Goal: Task Accomplishment & Management: Complete application form

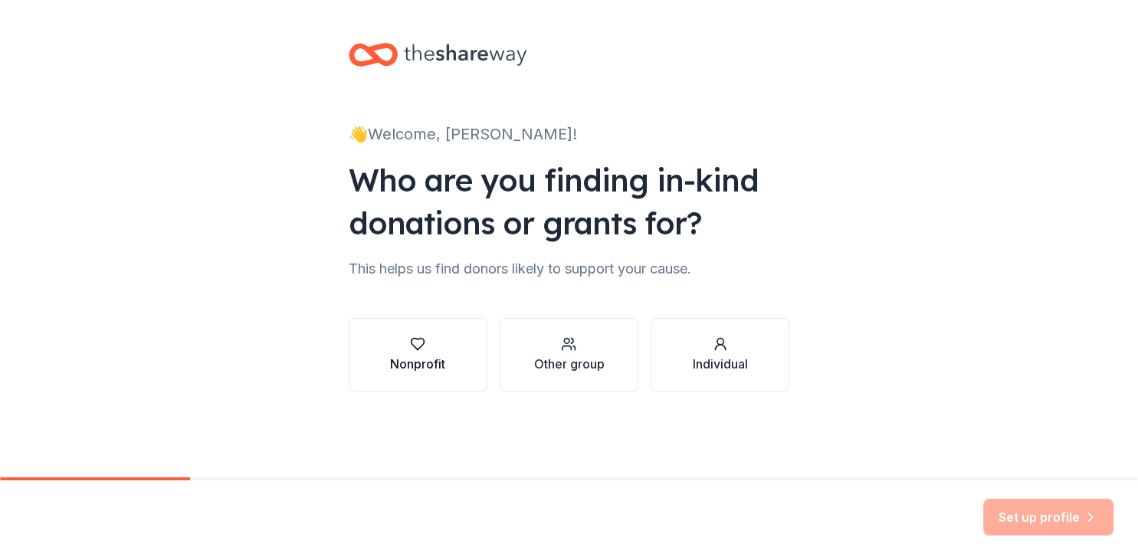
click at [424, 355] on div "Nonprofit" at bounding box center [417, 364] width 55 height 18
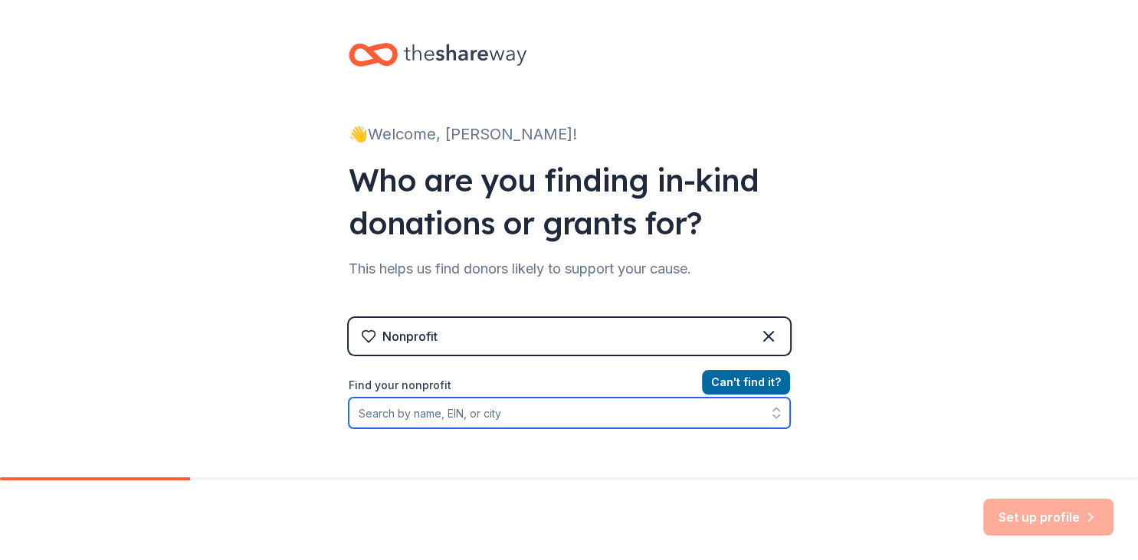
click at [439, 418] on input "Find your nonprofit" at bounding box center [569, 413] width 441 height 31
type input "Civlian Disaster Response Organization"
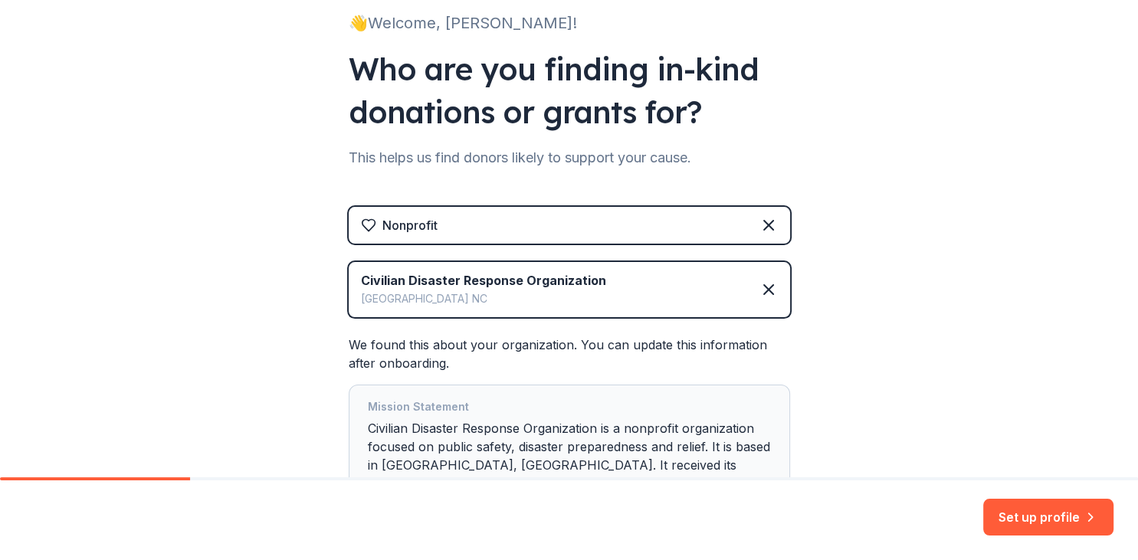
scroll to position [231, 0]
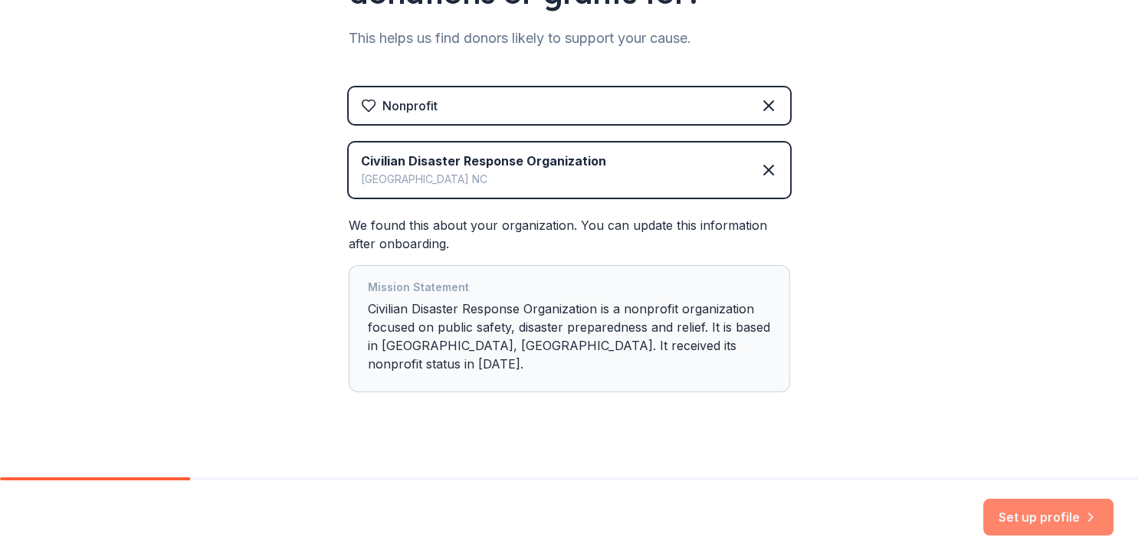
click at [1012, 516] on button "Set up profile" at bounding box center [1048, 517] width 130 height 37
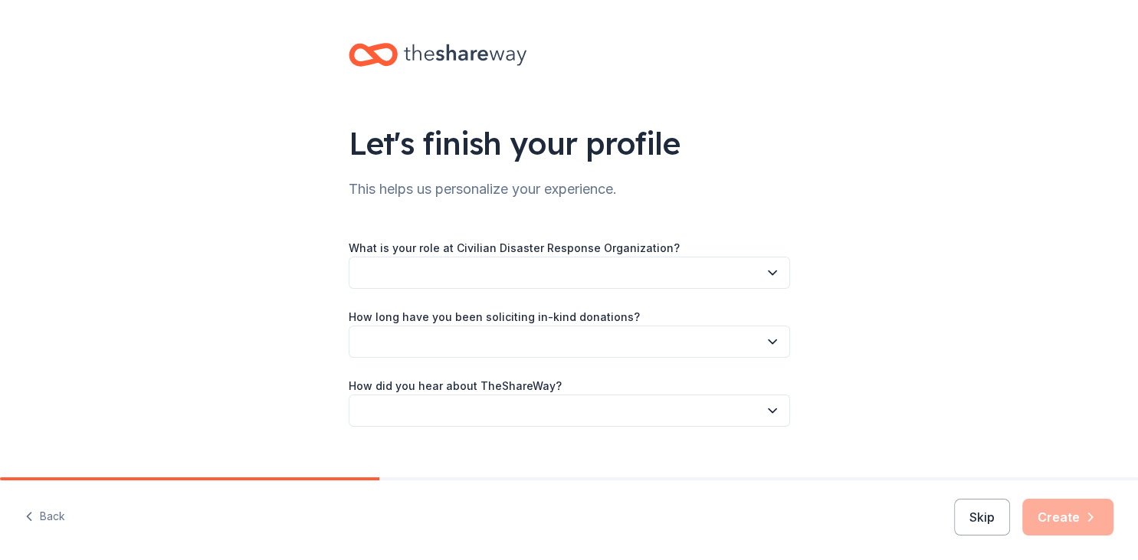
click at [768, 274] on icon "button" at bounding box center [772, 272] width 15 height 15
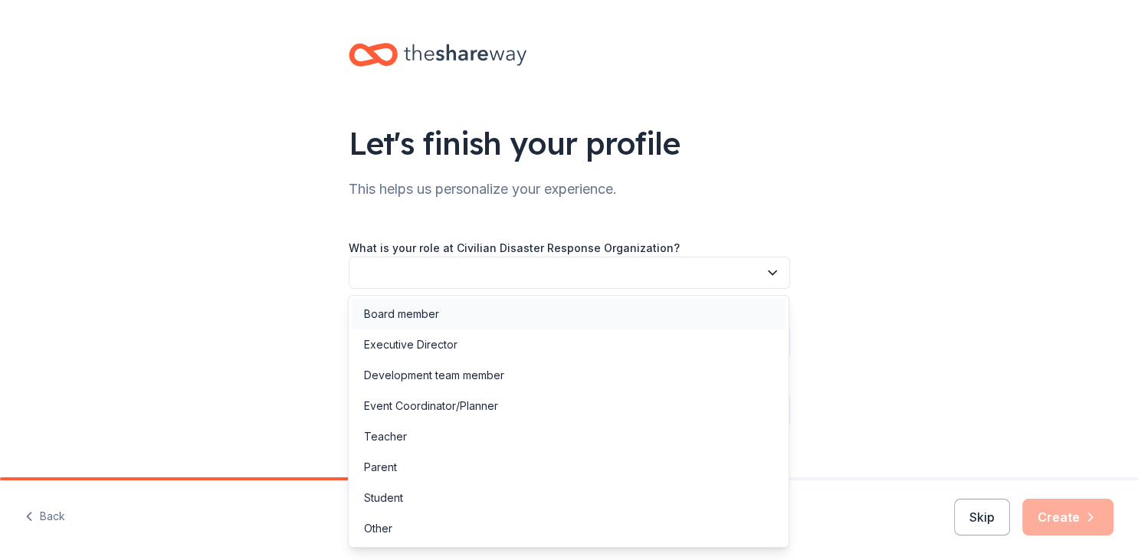
click at [431, 317] on div "Board member" at bounding box center [401, 314] width 75 height 18
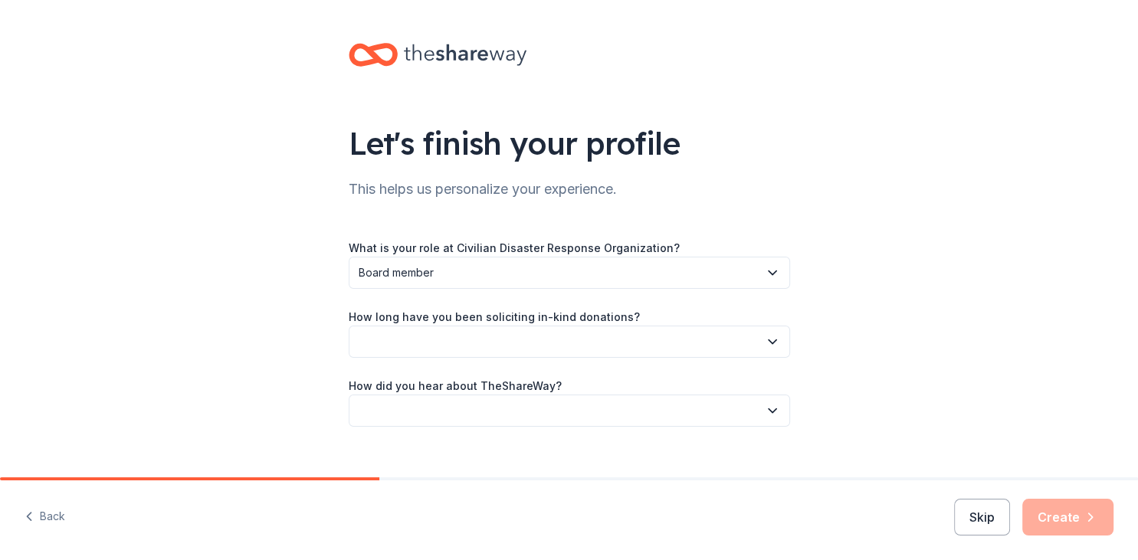
click at [500, 339] on button "button" at bounding box center [569, 342] width 441 height 32
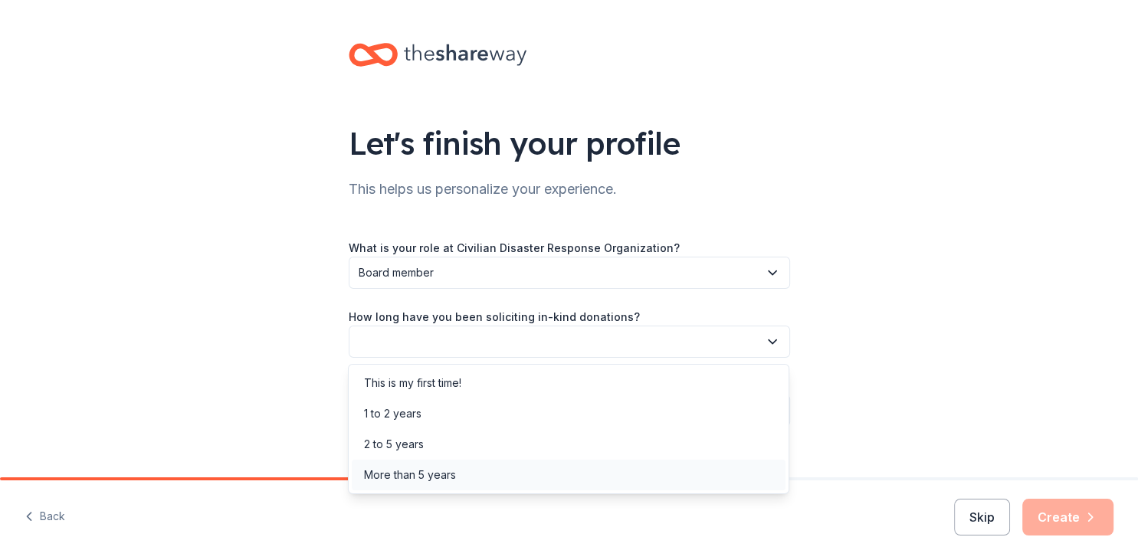
click at [446, 478] on div "More than 5 years" at bounding box center [410, 475] width 92 height 18
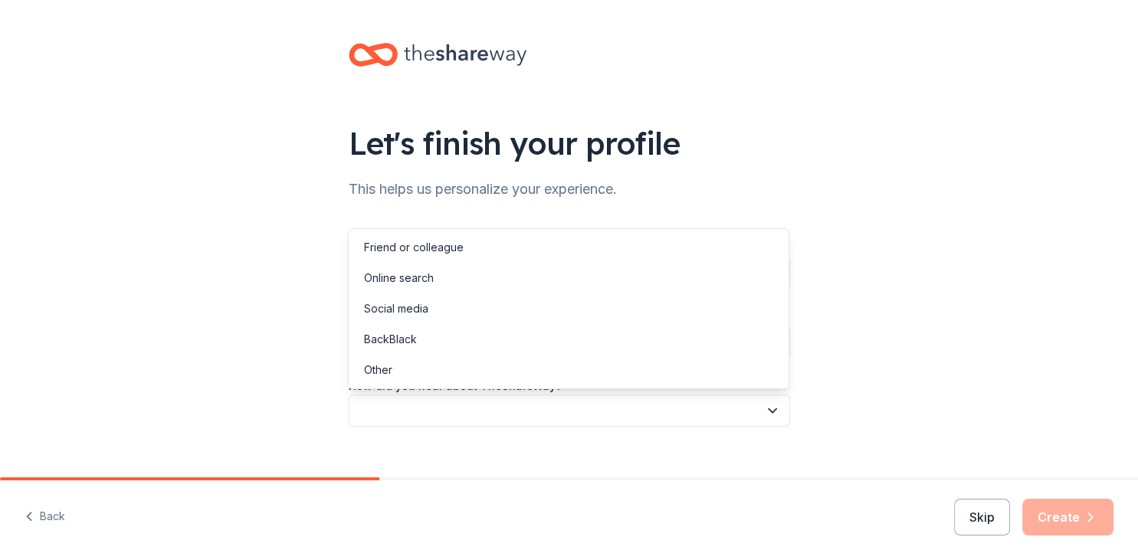
click at [596, 414] on button "button" at bounding box center [569, 411] width 441 height 32
click at [415, 284] on div "Online search" at bounding box center [399, 278] width 70 height 18
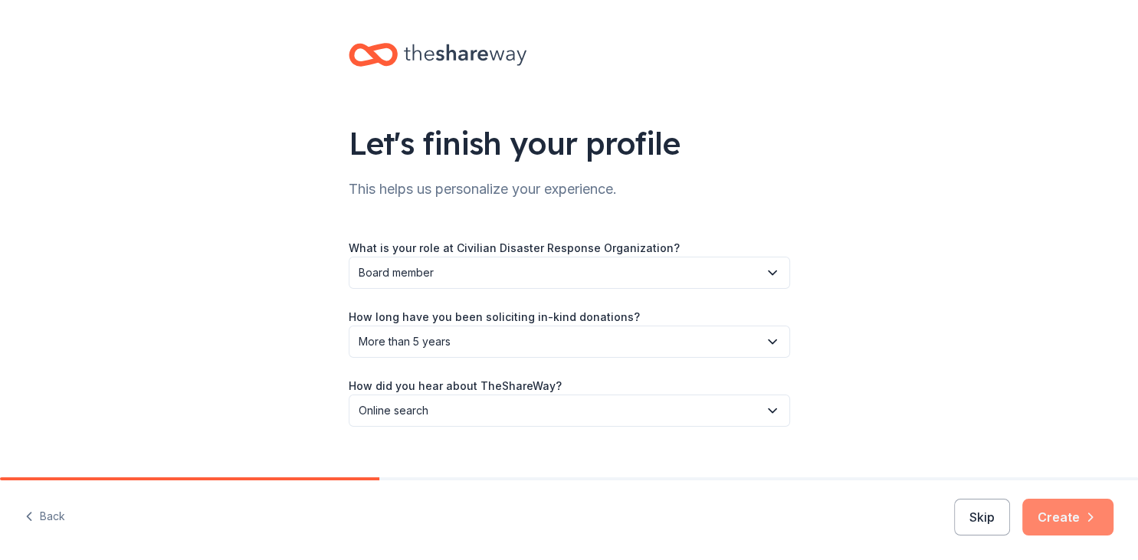
click at [1050, 516] on button "Create" at bounding box center [1067, 517] width 91 height 37
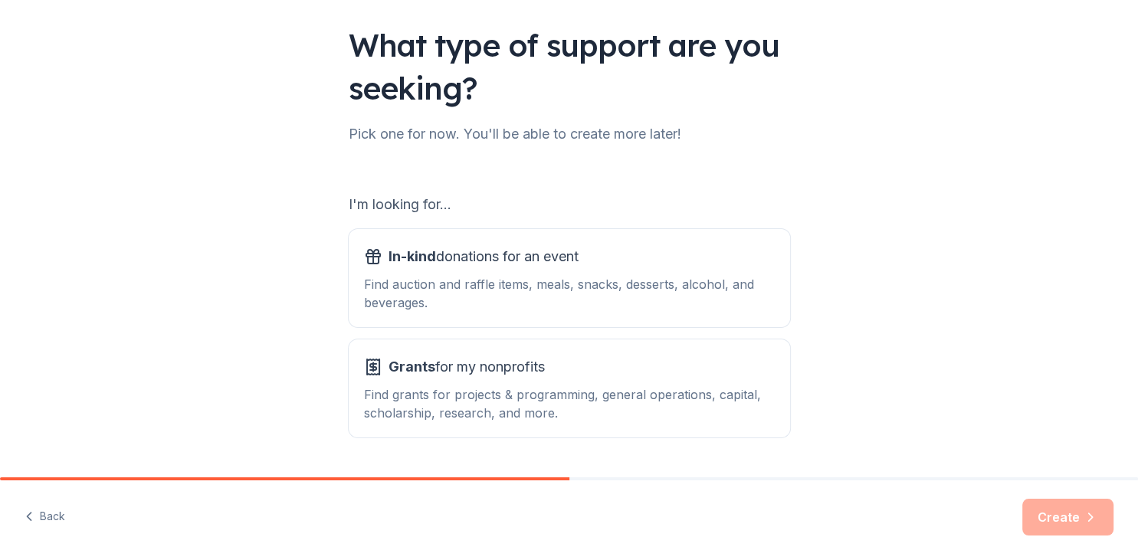
scroll to position [141, 0]
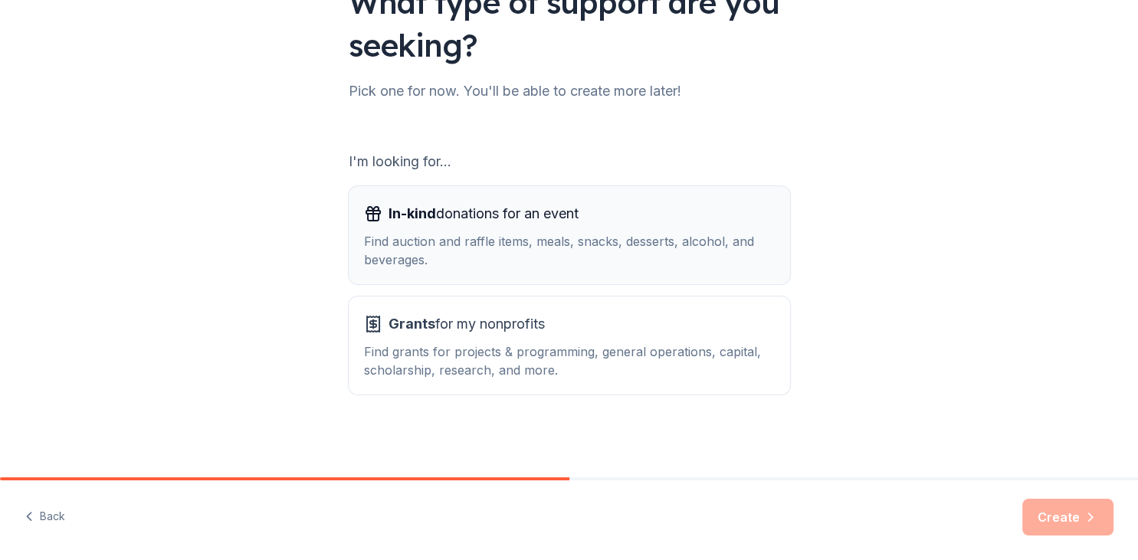
click at [522, 258] on div "Find auction and raffle items, meals, snacks, desserts, alcohol, and beverages." at bounding box center [569, 250] width 411 height 37
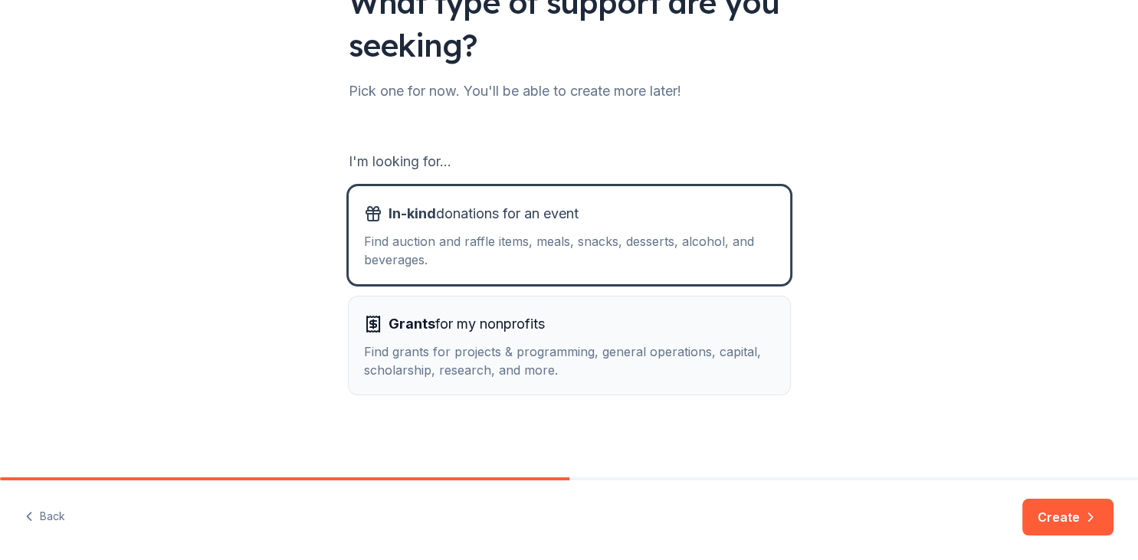
click at [517, 347] on div "Find grants for projects & programming, general operations, capital, scholarshi…" at bounding box center [569, 361] width 411 height 37
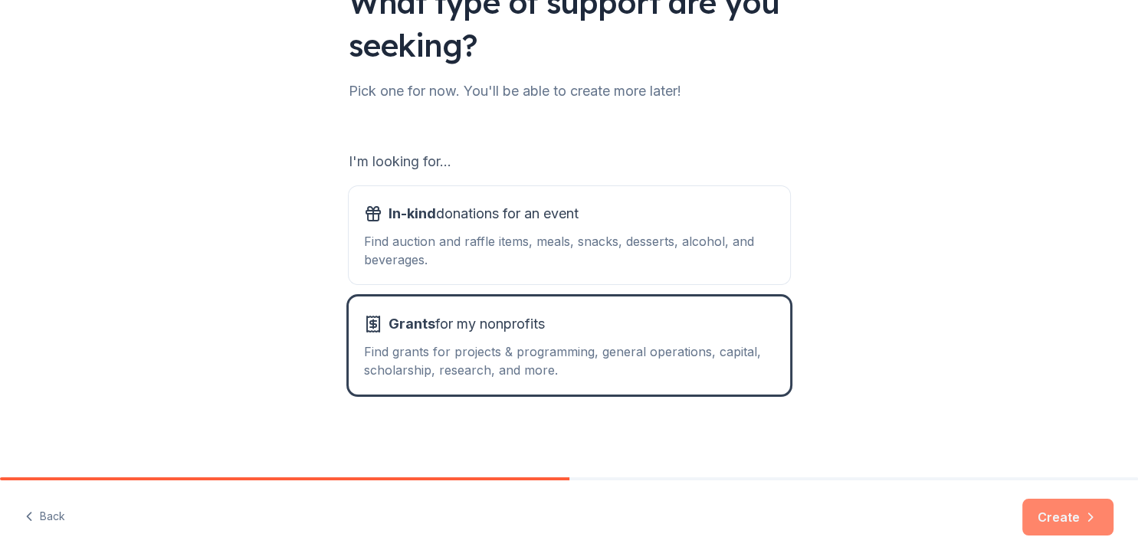
click at [1055, 523] on button "Create" at bounding box center [1067, 517] width 91 height 37
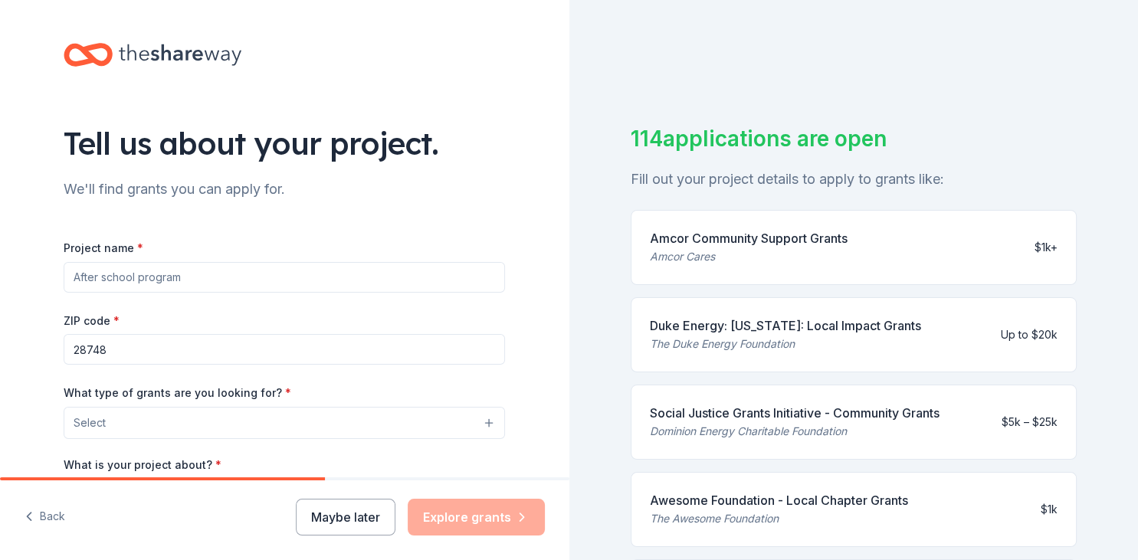
click at [203, 277] on input "Project name *" at bounding box center [284, 277] width 441 height 31
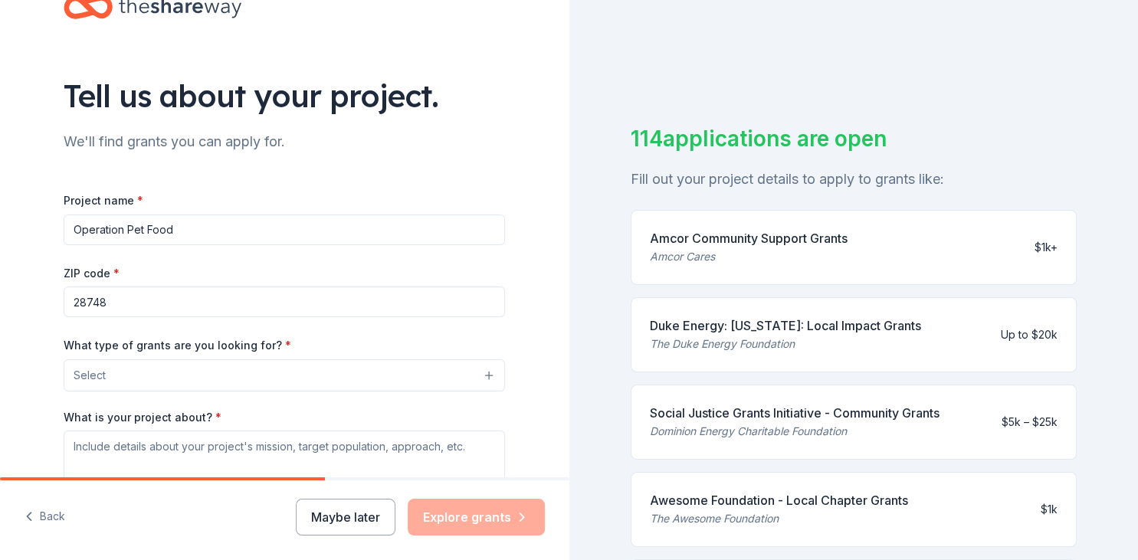
scroll to position [88, 0]
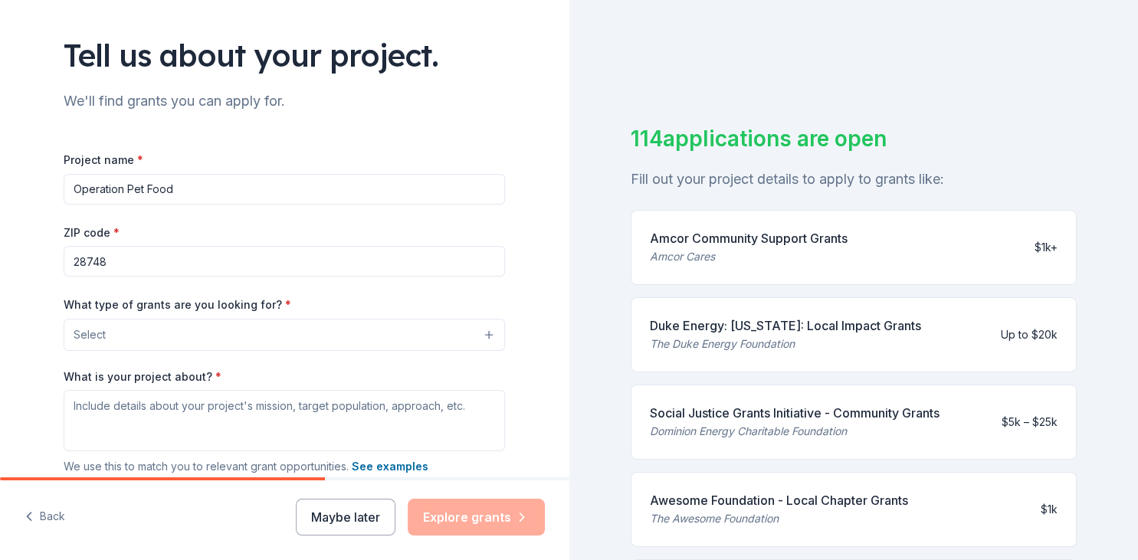
type input "Operation Pet Food"
click at [179, 333] on button "Select" at bounding box center [284, 335] width 441 height 32
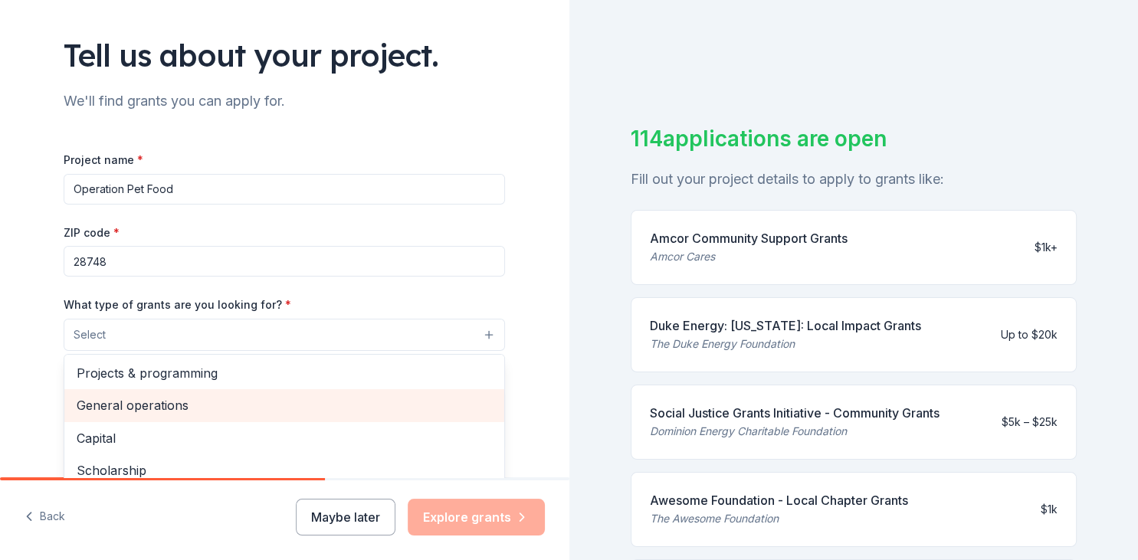
scroll to position [0, 0]
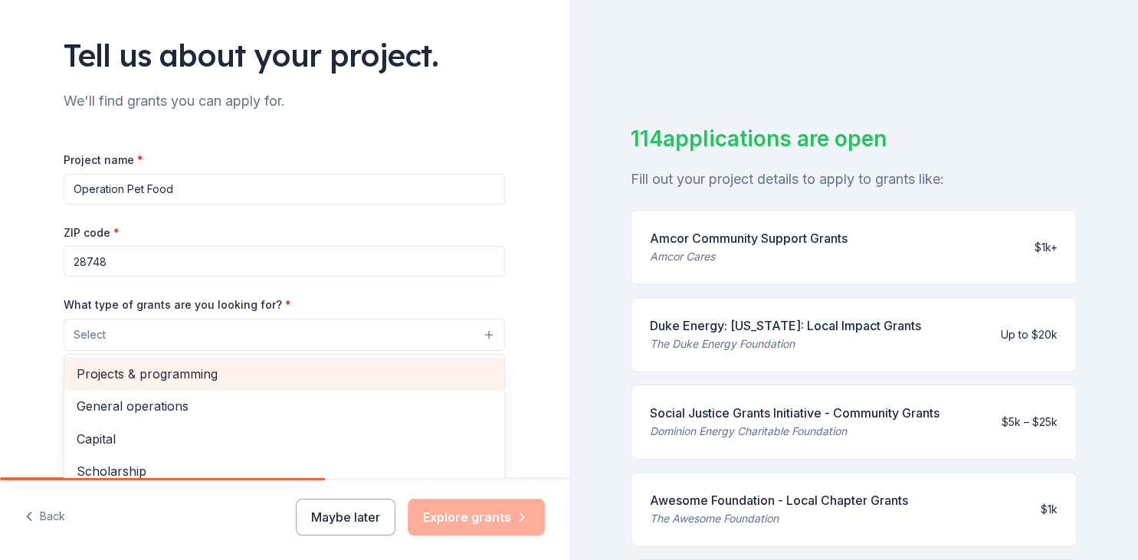
click at [187, 374] on span "Projects & programming" at bounding box center [284, 374] width 415 height 20
click at [165, 372] on span "General operations" at bounding box center [284, 376] width 415 height 20
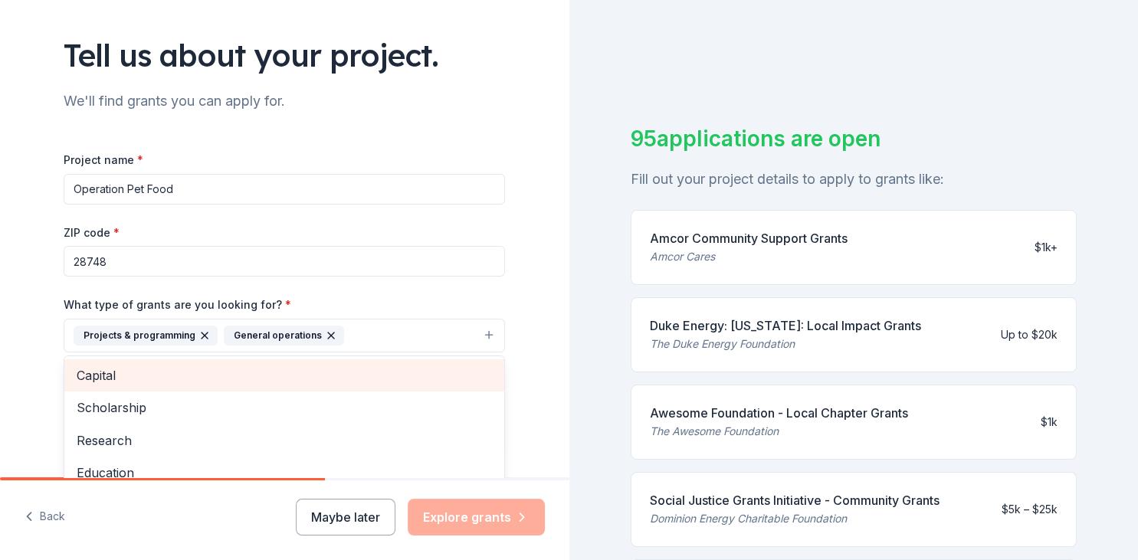
click at [103, 379] on span "Capital" at bounding box center [284, 376] width 415 height 20
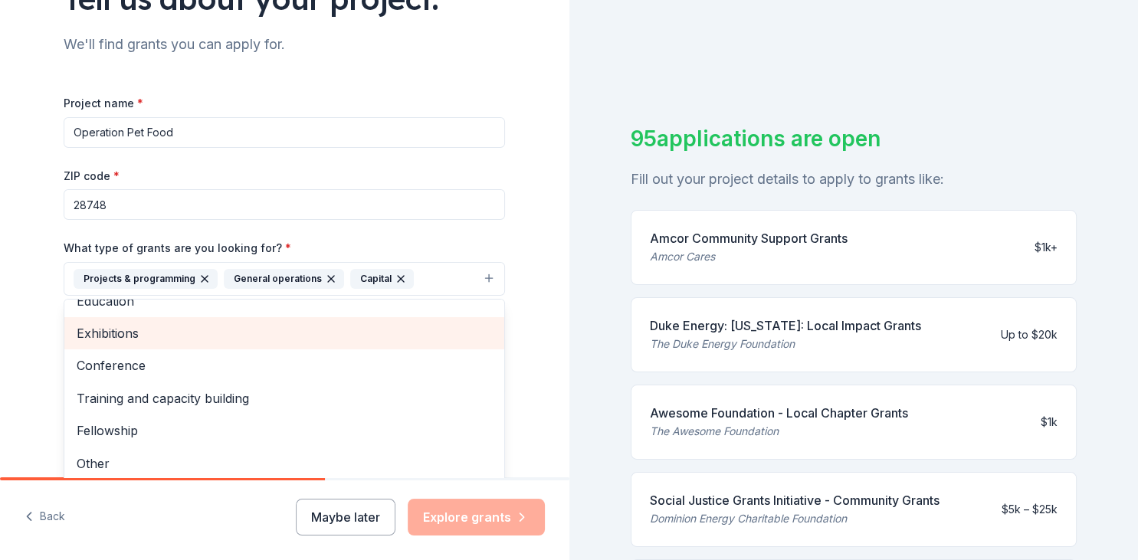
scroll to position [176, 0]
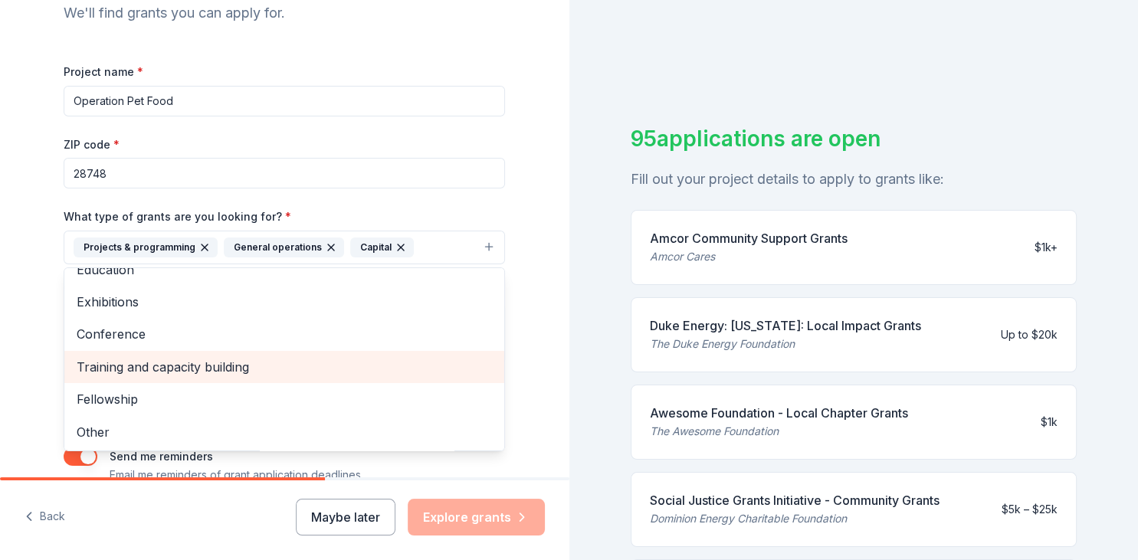
click at [214, 361] on span "Training and capacity building" at bounding box center [284, 367] width 415 height 20
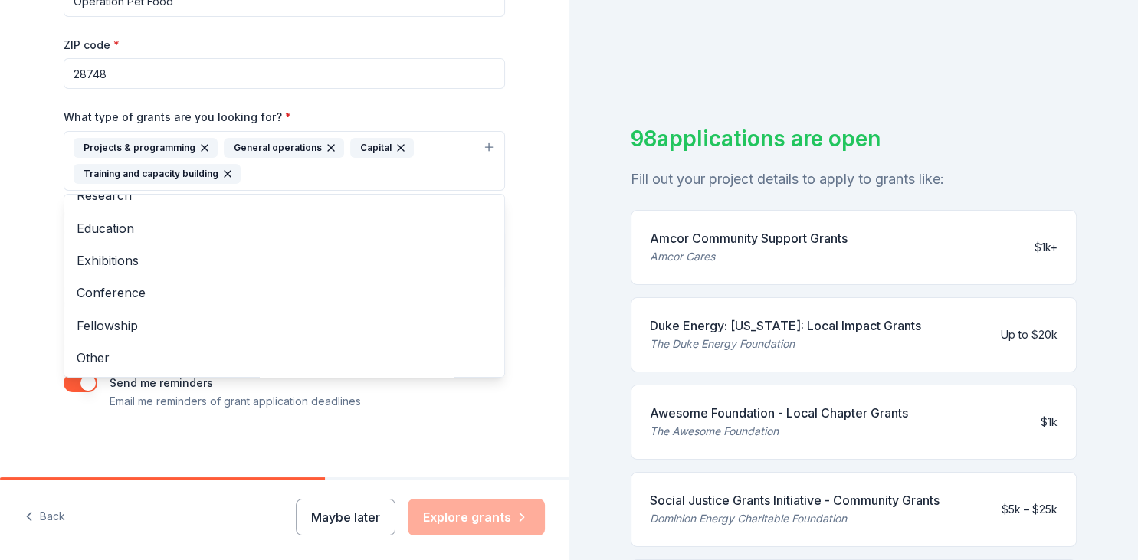
scroll to position [281, 0]
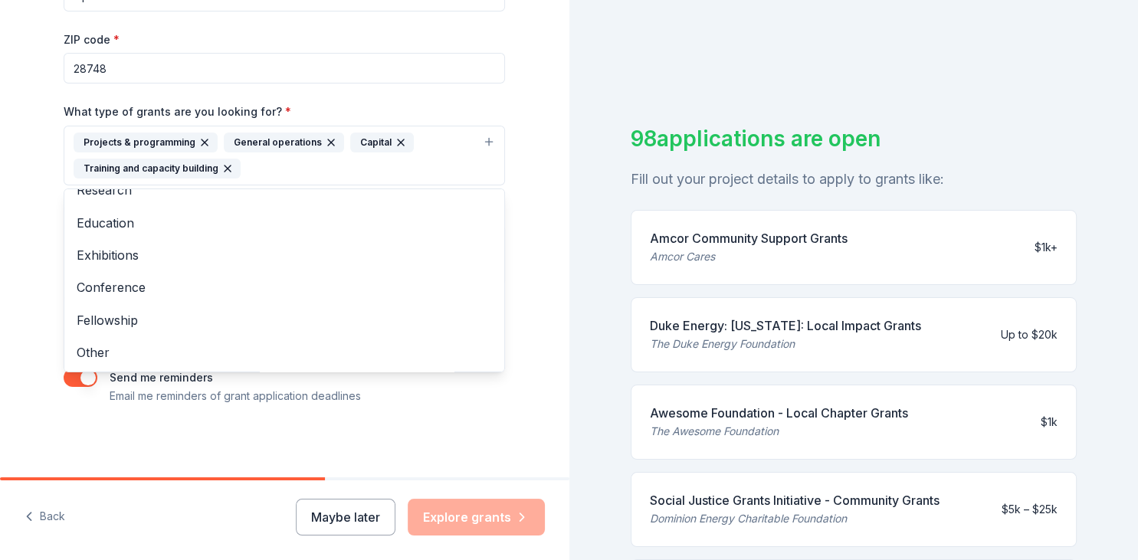
click at [532, 336] on div "Tell us about your project. We'll find grants you can apply for. Project name *…" at bounding box center [284, 99] width 569 height 760
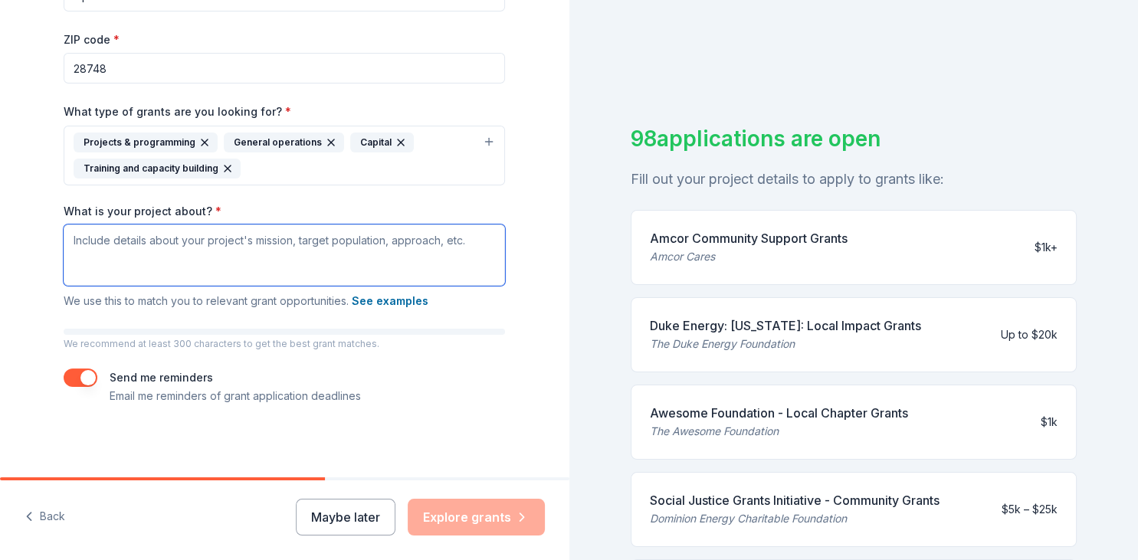
click at [237, 247] on textarea "What is your project about? *" at bounding box center [284, 255] width 441 height 61
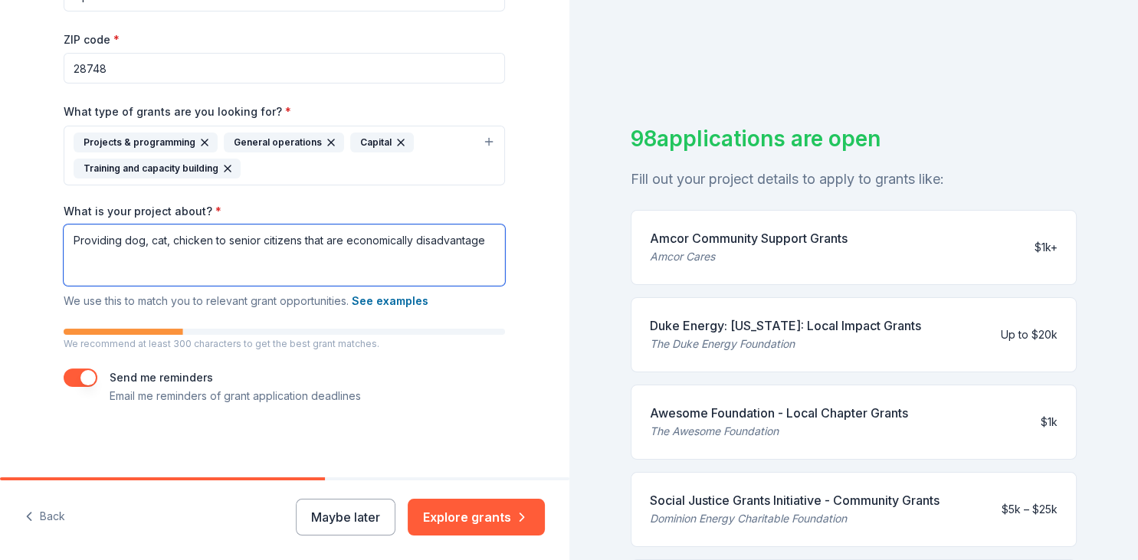
click at [485, 246] on textarea "Providing dog, cat, chicken to senior citizens that are economically disadvanta…" at bounding box center [284, 255] width 441 height 61
click at [213, 241] on textarea "Providing dog, cat, chicken to senior citizens that are economically disadvanta…" at bounding box center [284, 255] width 441 height 61
click at [153, 260] on textarea "Providing dog, cat, chicken food to senior citizens that are economically disad…" at bounding box center [284, 255] width 441 height 61
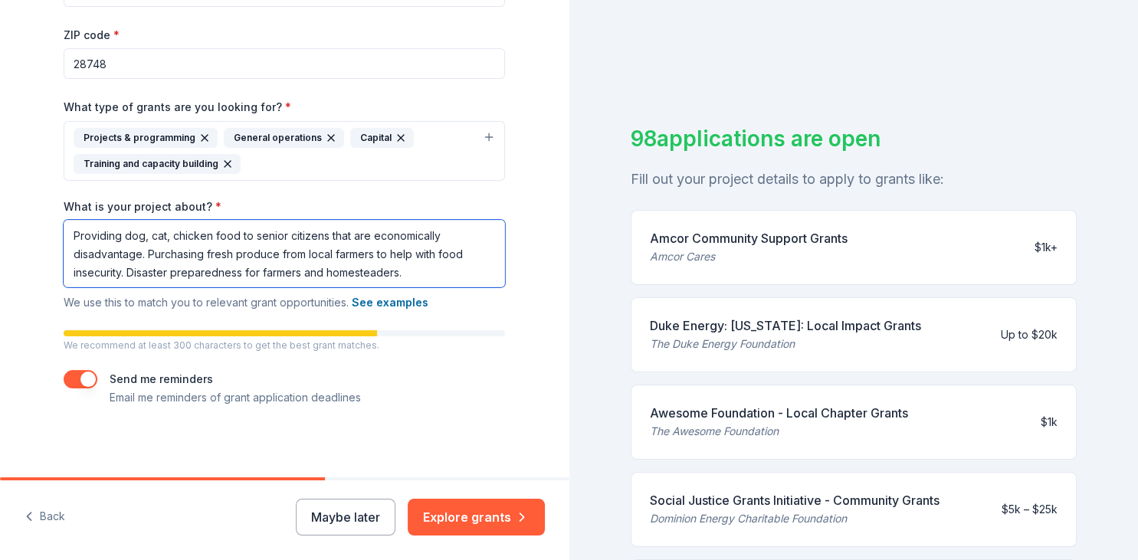
scroll to position [287, 0]
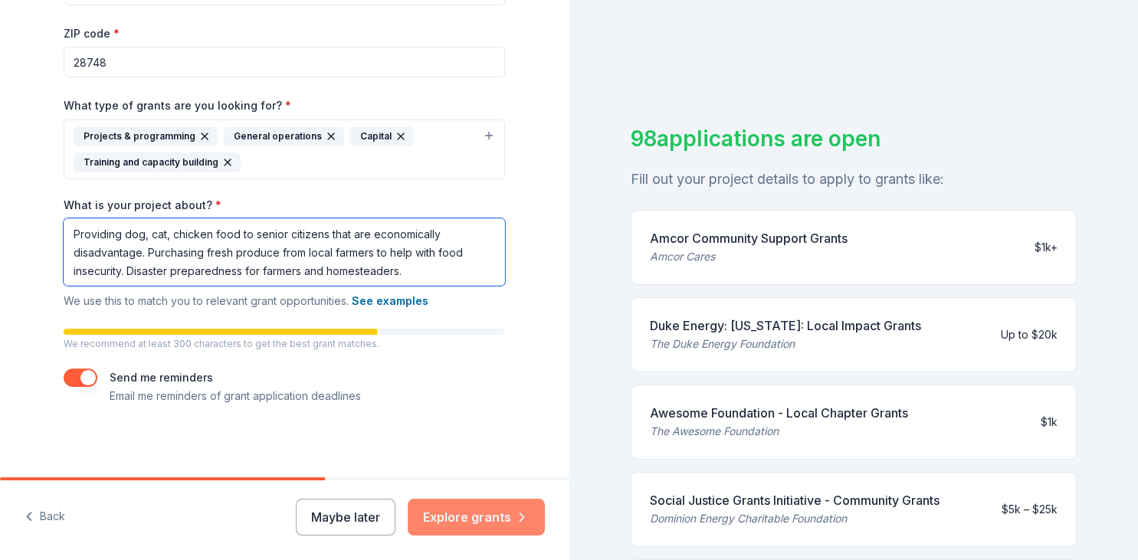
type textarea "Providing dog, cat, chicken food to senior citizens that are economically disad…"
click at [477, 518] on button "Explore grants" at bounding box center [476, 517] width 137 height 37
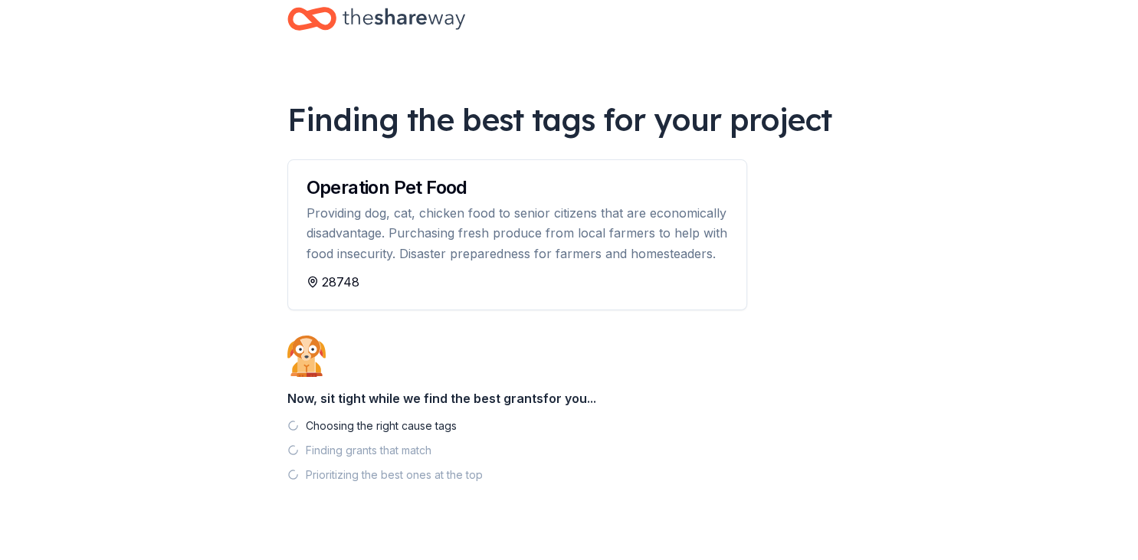
scroll to position [54, 0]
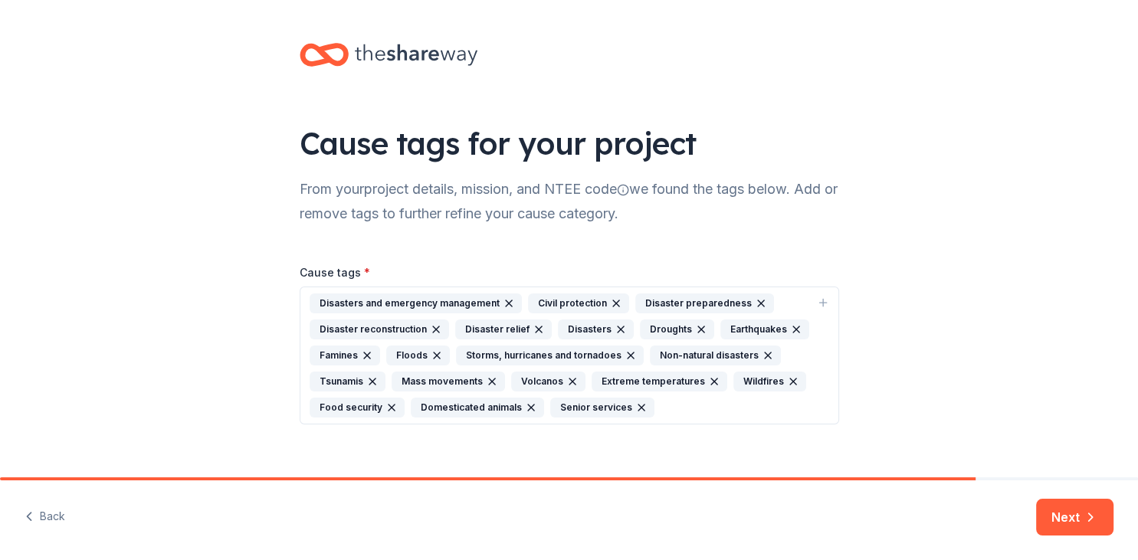
click at [610, 305] on icon "button" at bounding box center [616, 303] width 12 height 12
click at [375, 379] on icon "button" at bounding box center [372, 382] width 6 height 6
click at [342, 271] on label "Cause tags *" at bounding box center [335, 272] width 71 height 15
click at [342, 287] on button "Disasters and emergency management Disaster preparedness Disaster reconstructio…" at bounding box center [569, 356] width 539 height 138
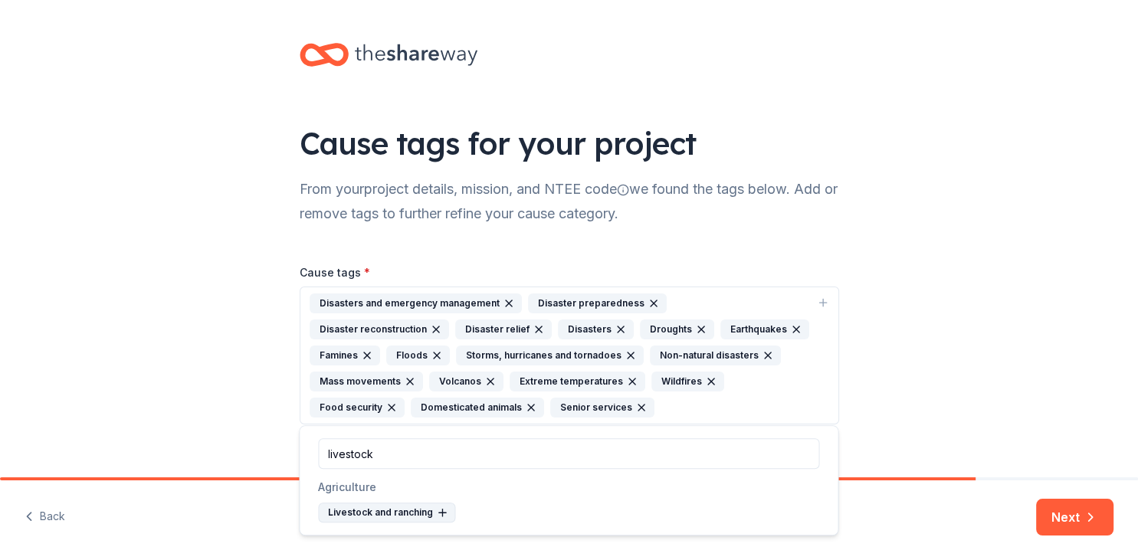
click at [402, 513] on div "Livestock and ranching" at bounding box center [386, 513] width 137 height 20
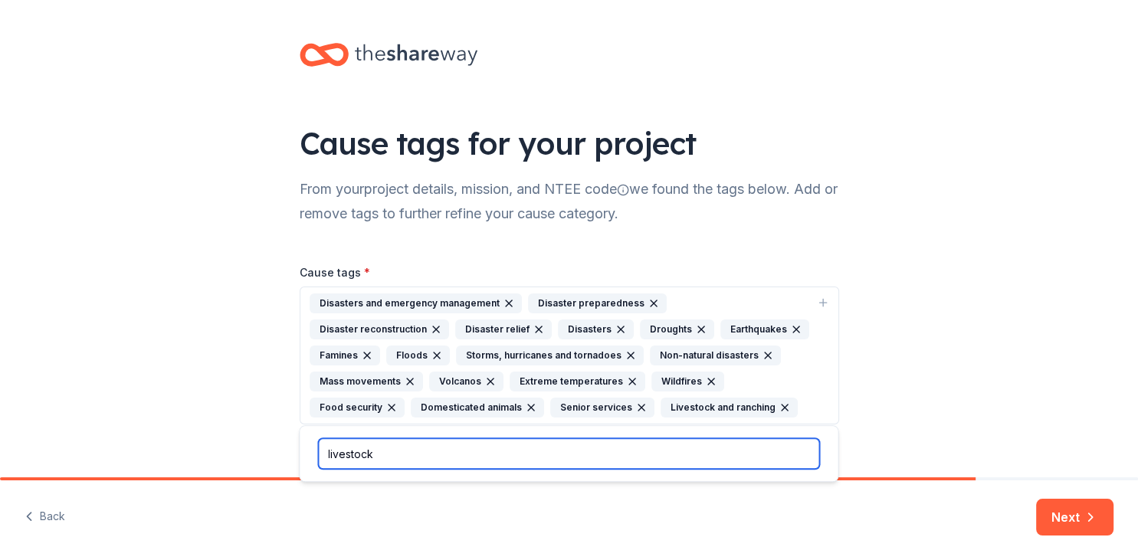
click at [408, 456] on input "livestock" at bounding box center [568, 453] width 501 height 31
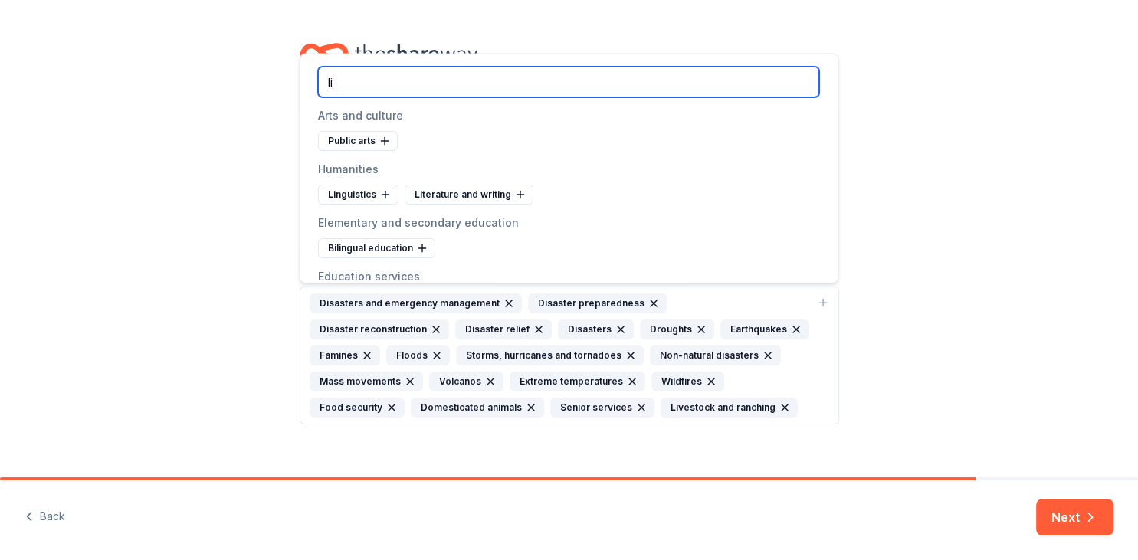
type input "l"
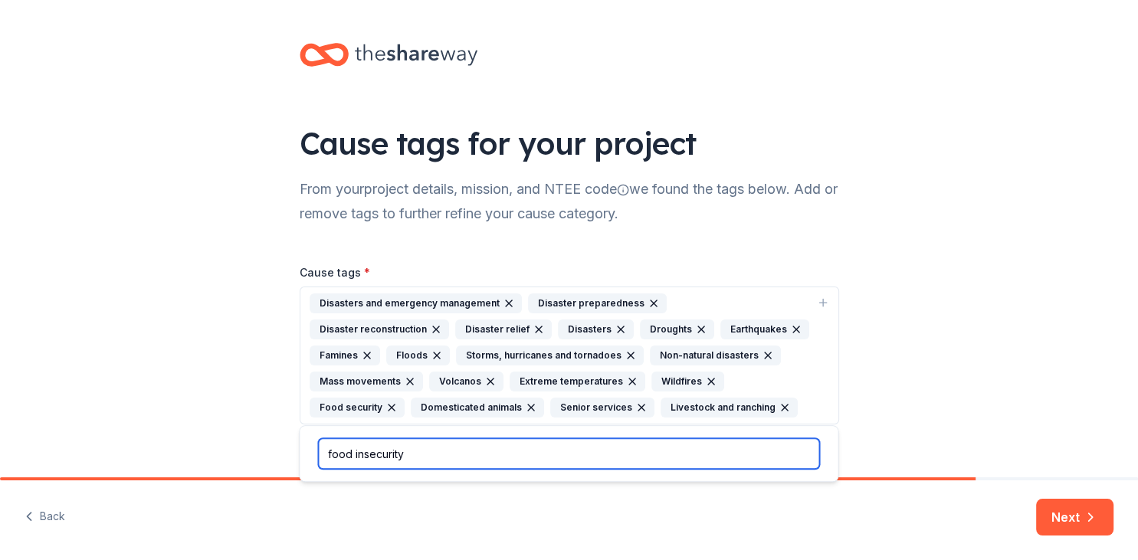
click at [730, 451] on input "food insecurity" at bounding box center [568, 453] width 501 height 31
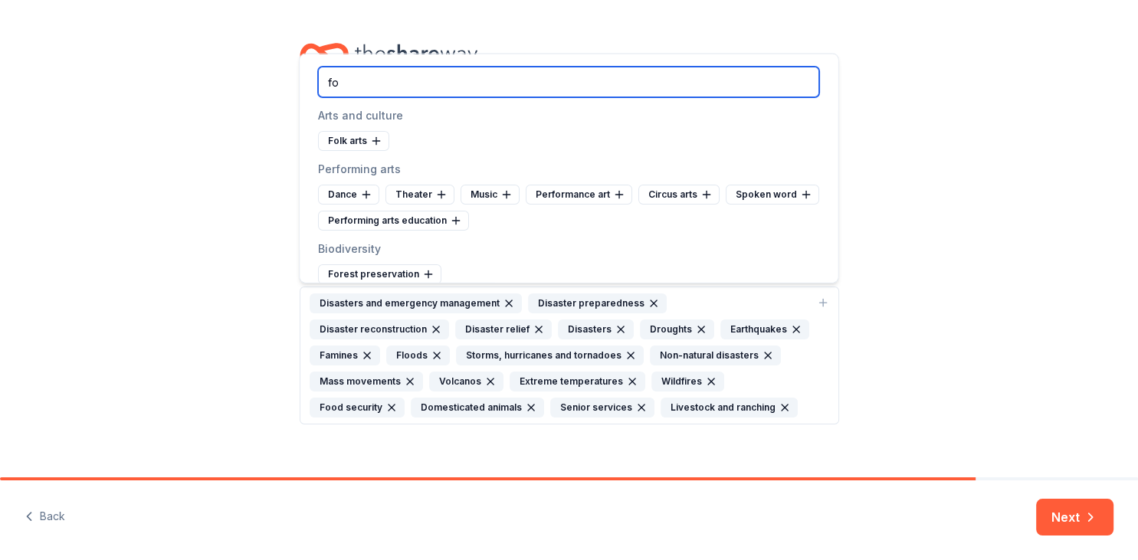
type input "f"
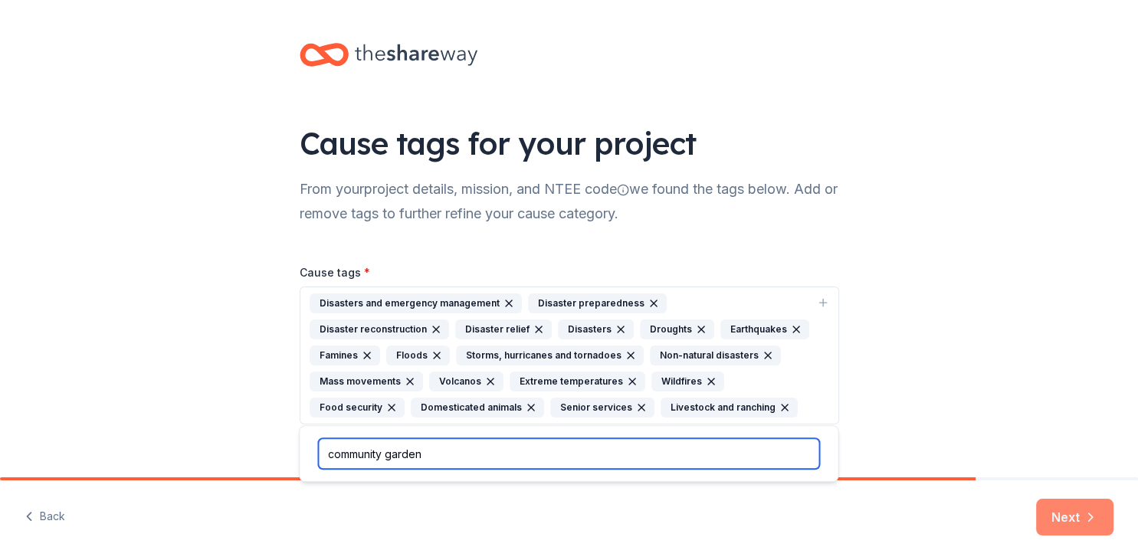
type input "community garden"
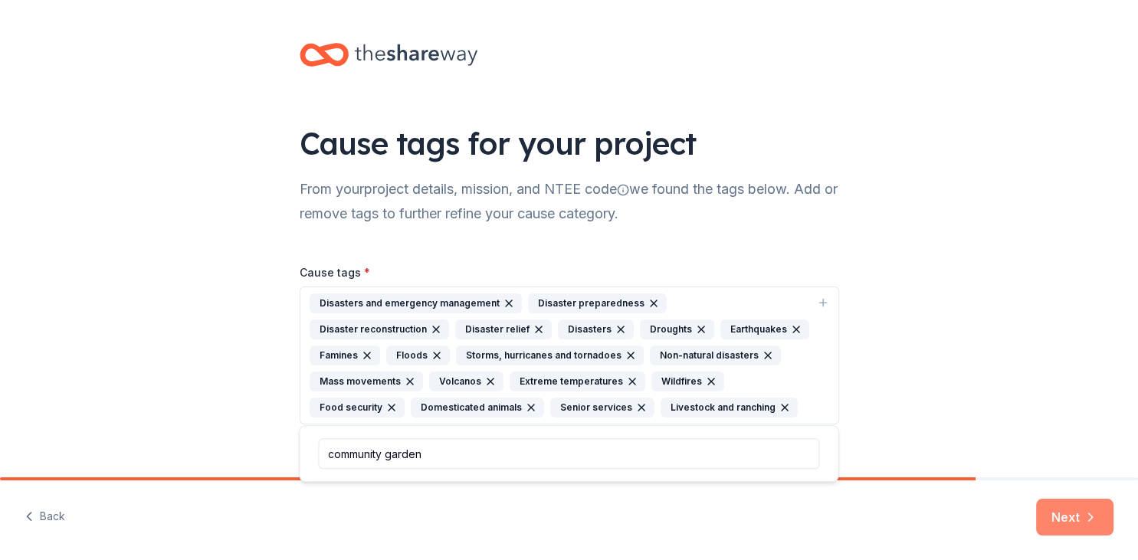
click at [1058, 520] on button "Next" at bounding box center [1074, 517] width 77 height 37
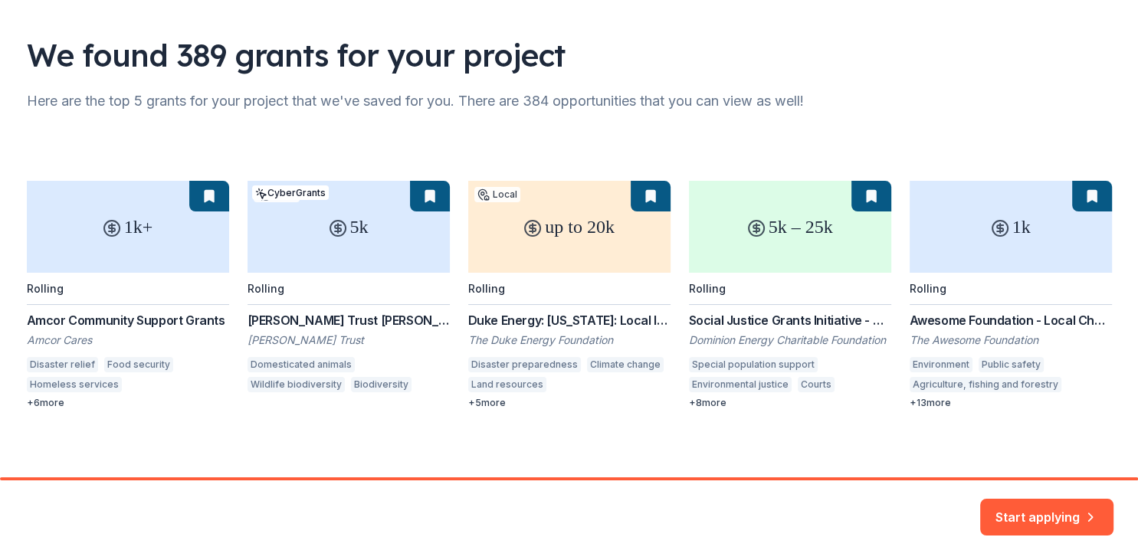
scroll to position [93, 0]
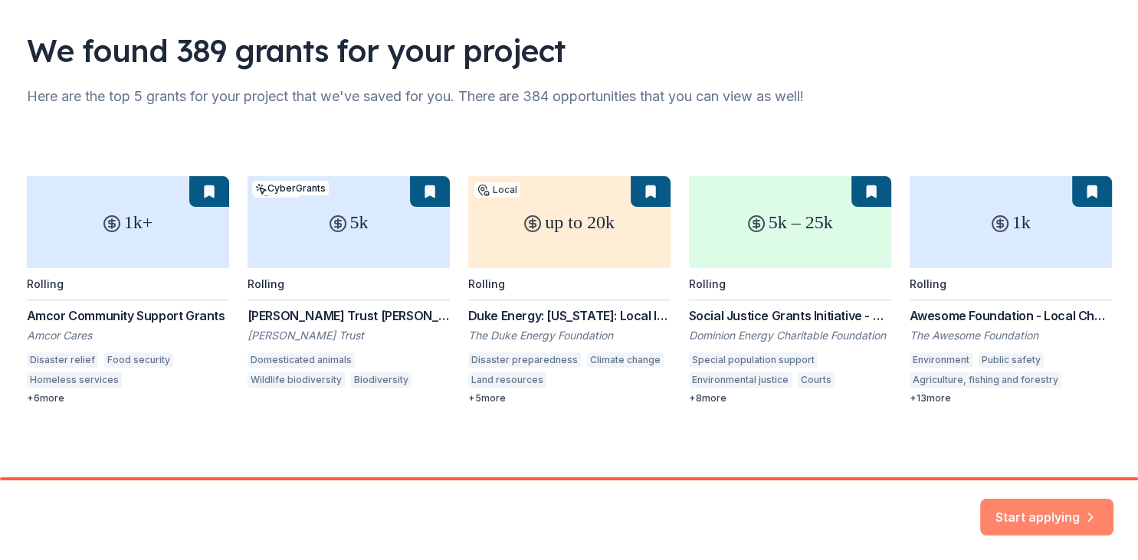
click at [1016, 510] on button "Start applying" at bounding box center [1046, 508] width 133 height 37
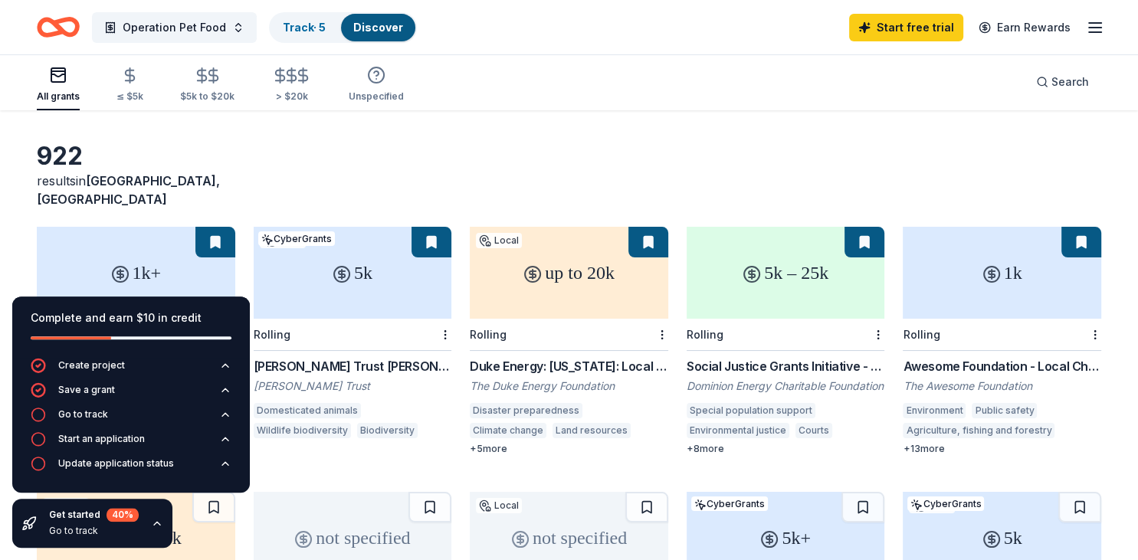
scroll to position [80, 0]
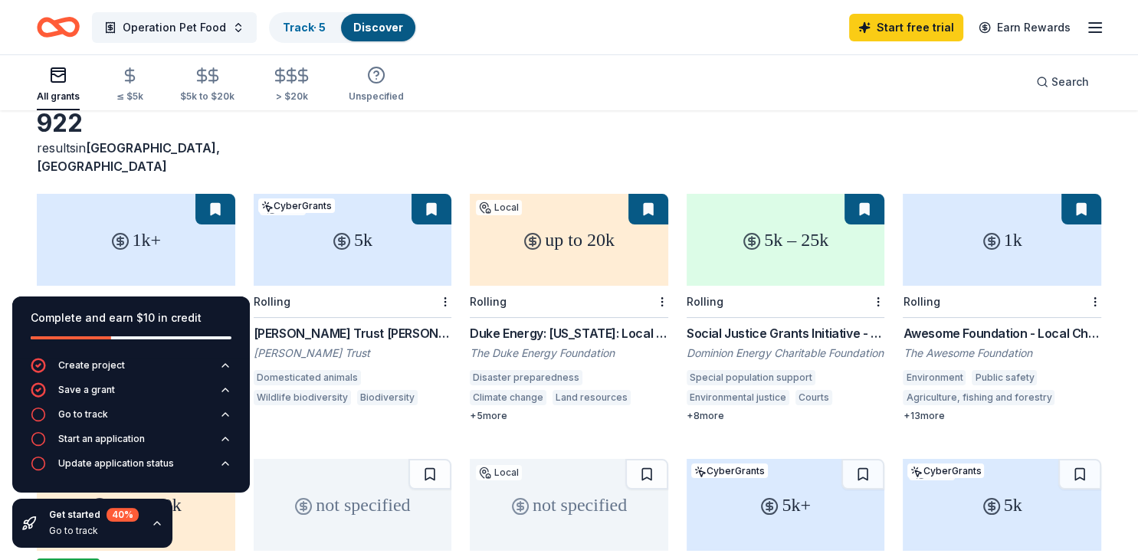
click at [957, 286] on div "Rolling" at bounding box center [1002, 302] width 198 height 32
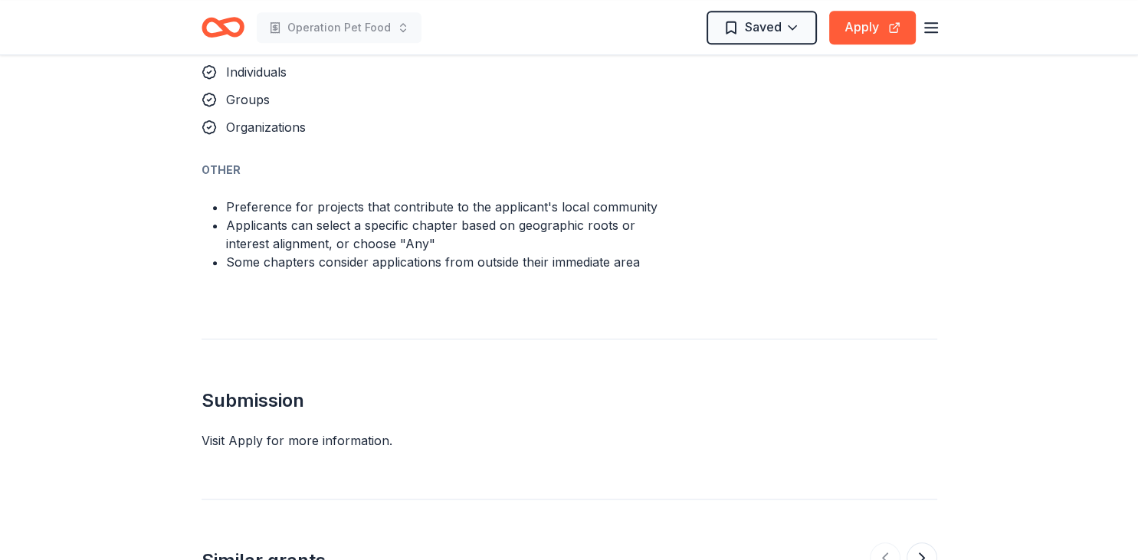
scroll to position [1214, 0]
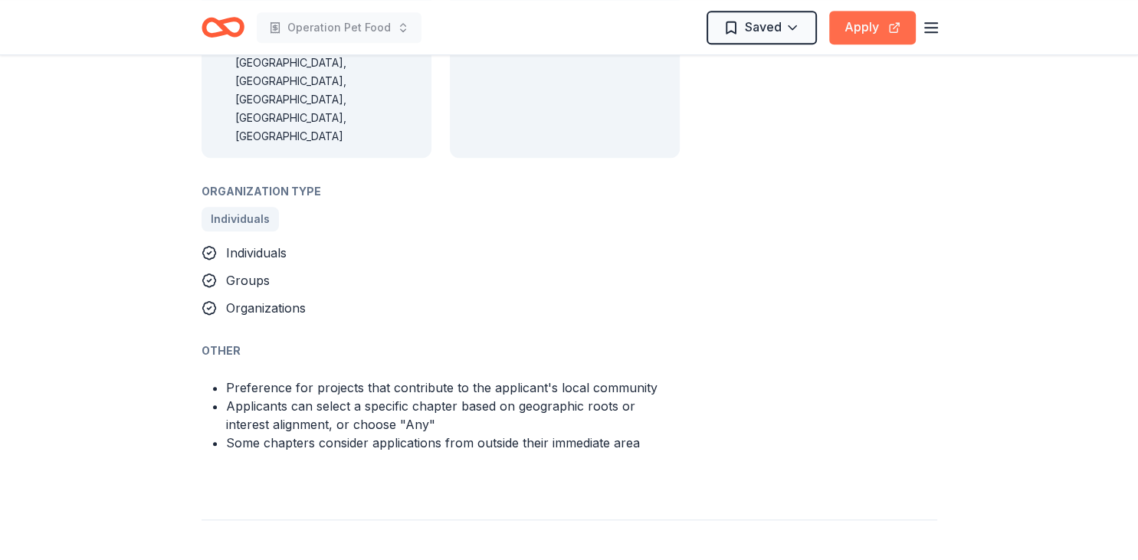
click at [869, 33] on button "Apply" at bounding box center [872, 28] width 87 height 34
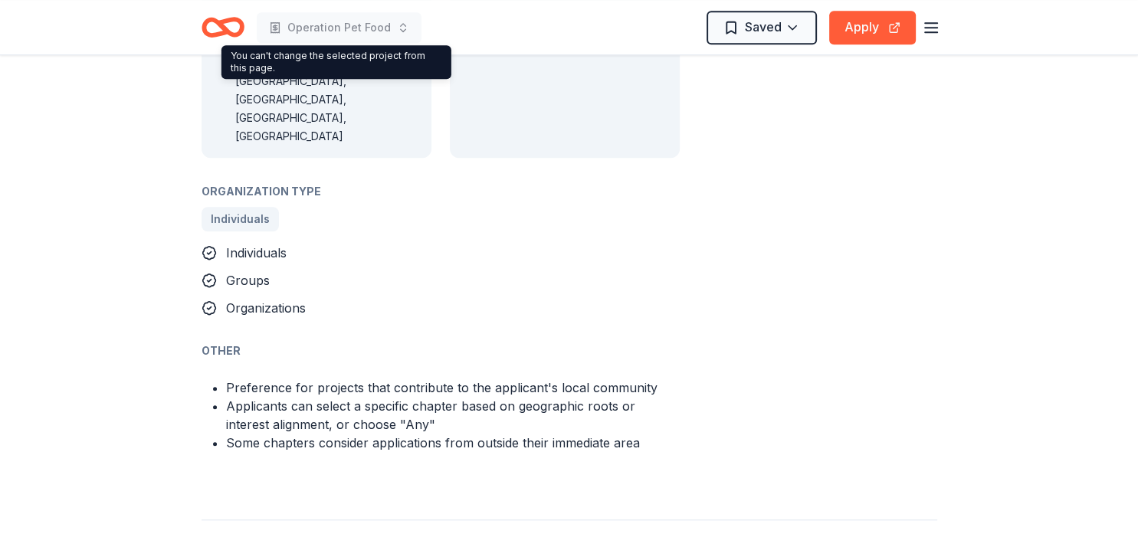
scroll to position [1294, 0]
